Goal: Task Accomplishment & Management: Use online tool/utility

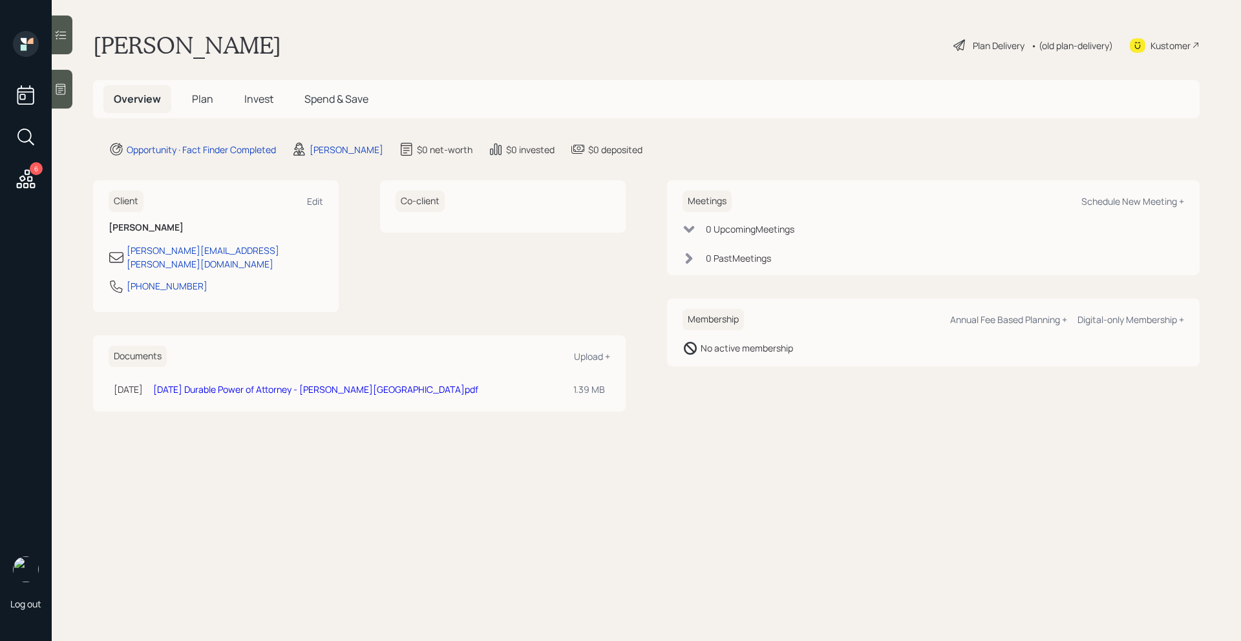
click at [209, 98] on span "Plan" at bounding box center [202, 99] width 21 height 14
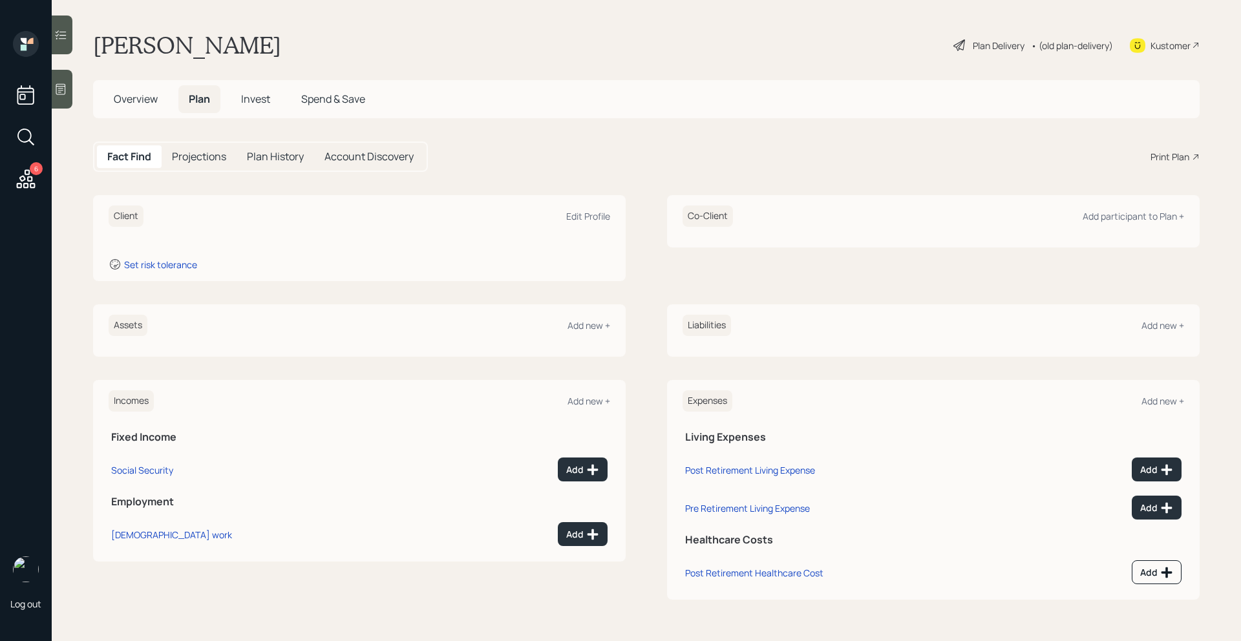
click at [1183, 158] on div "Print Plan" at bounding box center [1170, 157] width 39 height 14
